Goal: Find specific page/section: Find specific page/section

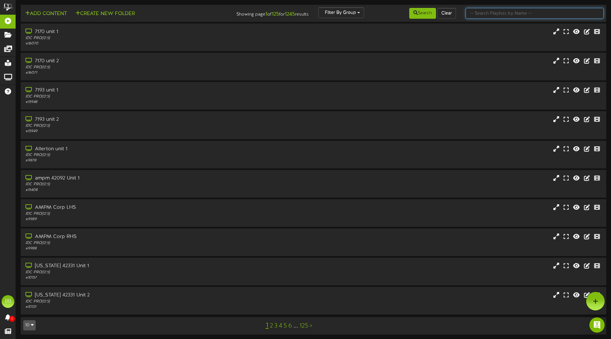
click at [494, 13] on input "text" at bounding box center [534, 13] width 138 height 11
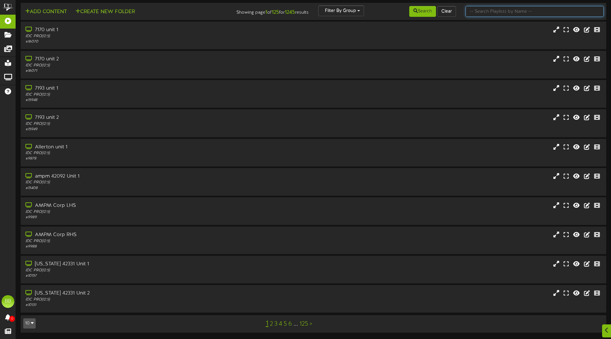
click at [492, 11] on input "text" at bounding box center [534, 11] width 138 height 11
type input "42745"
click at [415, 12] on icon at bounding box center [415, 11] width 4 height 4
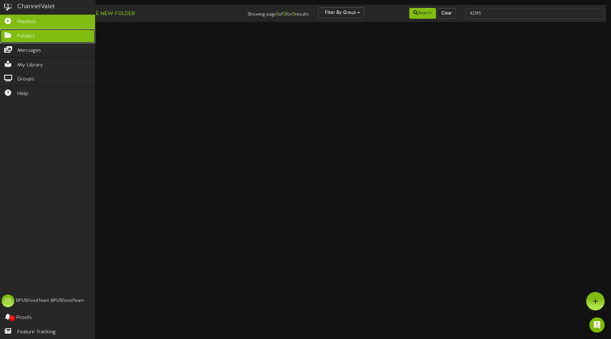
click at [9, 38] on link "Folders" at bounding box center [47, 36] width 95 height 14
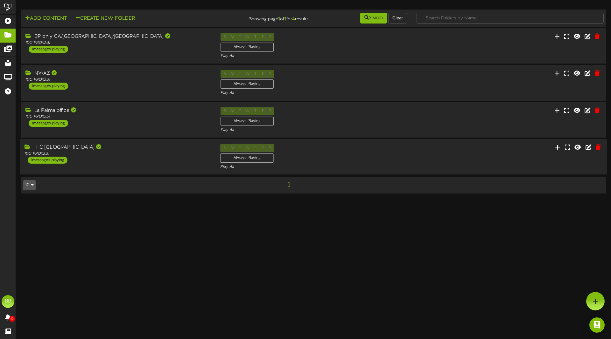
click at [55, 147] on div "TFC [GEOGRAPHIC_DATA]" at bounding box center [117, 147] width 186 height 7
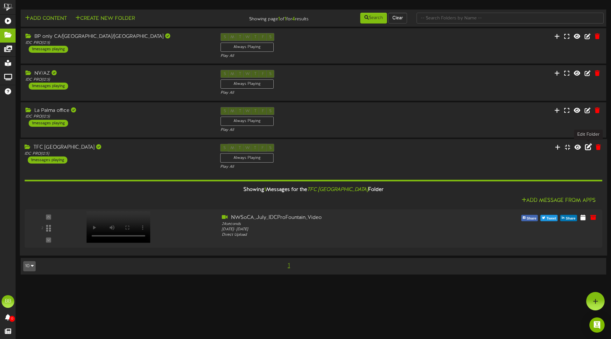
click at [587, 146] on icon at bounding box center [588, 146] width 7 height 7
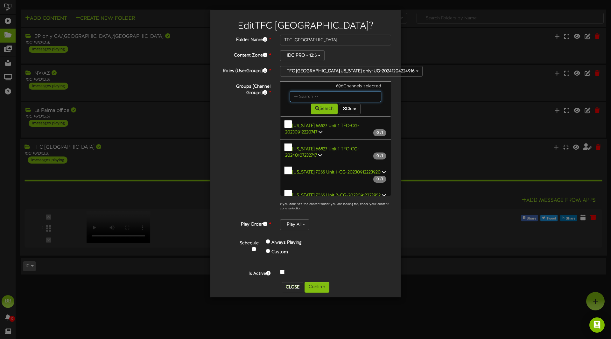
click at [318, 101] on input "text" at bounding box center [335, 96] width 91 height 11
type input "42745"
click at [312, 113] on button "Search" at bounding box center [324, 109] width 27 height 11
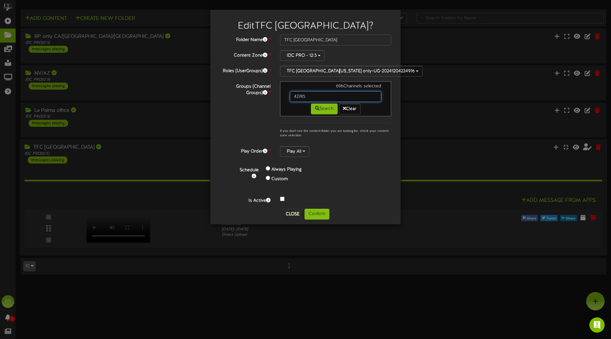
drag, startPoint x: 310, startPoint y: 102, endPoint x: 275, endPoint y: 97, distance: 35.6
click at [290, 97] on input "42745" at bounding box center [335, 96] width 91 height 11
click at [355, 111] on button "Clear" at bounding box center [350, 109] width 22 height 11
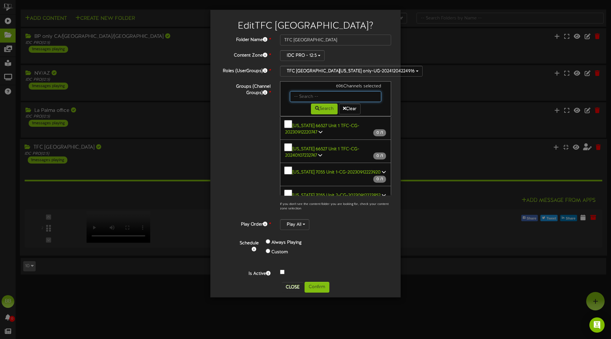
click at [318, 102] on input "text" at bounding box center [335, 96] width 91 height 11
type input "so ca"
click at [322, 114] on button "Search" at bounding box center [324, 109] width 27 height 11
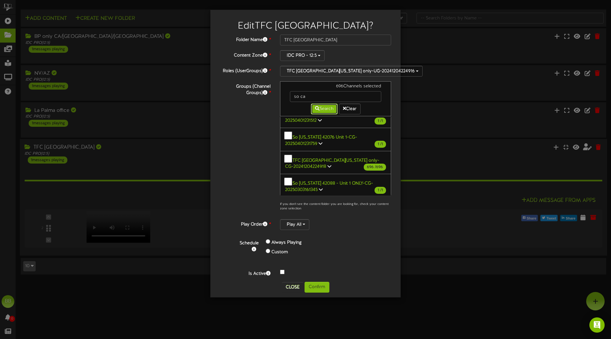
scroll to position [69, 0]
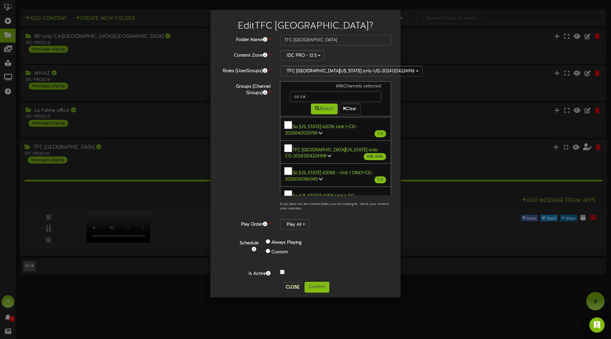
click at [331, 154] on icon at bounding box center [329, 156] width 4 height 4
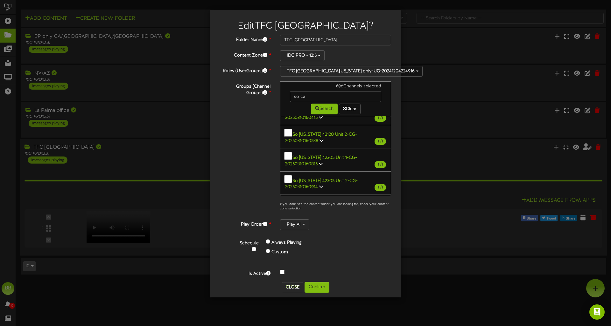
scroll to position [12155, 0]
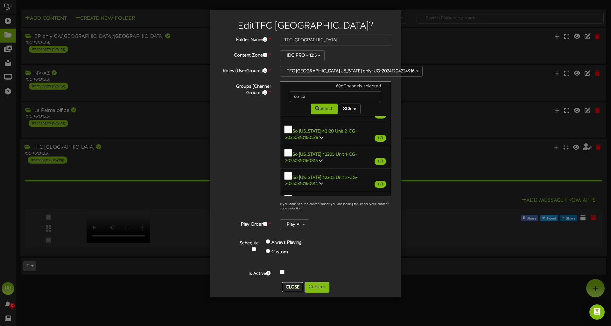
click at [290, 290] on button "Close" at bounding box center [292, 287] width 21 height 10
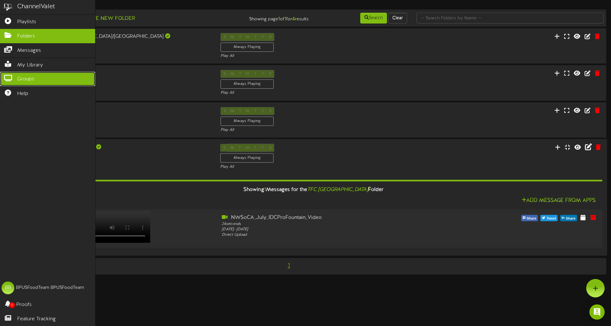
click at [31, 76] on span "Groups" at bounding box center [25, 79] width 17 height 7
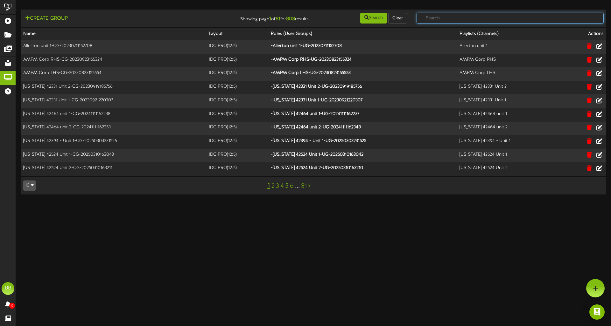
click at [437, 19] on input "text" at bounding box center [509, 18] width 187 height 11
type input "42745"
click at [371, 18] on button "Search" at bounding box center [373, 18] width 27 height 11
